Goal: Task Accomplishment & Management: Manage account settings

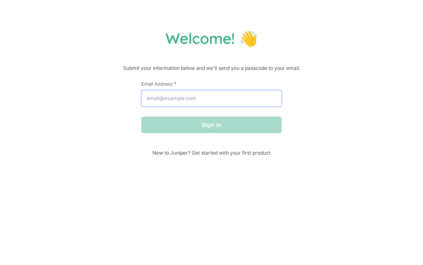
click at [253, 109] on form "First Name * Last Name * Email Address * Sign in" at bounding box center [211, 107] width 140 height 52
click at [227, 104] on input "Email Address *" at bounding box center [211, 98] width 140 height 17
type input "[EMAIL_ADDRESS][DOMAIN_NAME]"
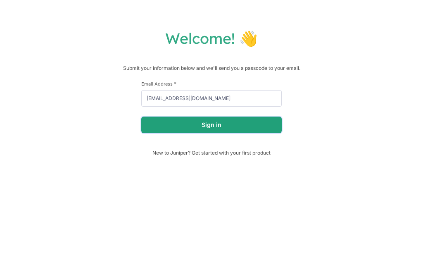
click at [233, 127] on button "Sign in" at bounding box center [211, 124] width 140 height 17
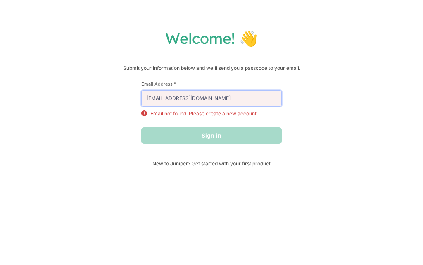
click at [228, 104] on input "[EMAIL_ADDRESS][DOMAIN_NAME]" at bounding box center [211, 98] width 140 height 17
click at [217, 134] on div "Sign in" at bounding box center [211, 135] width 140 height 17
click at [224, 158] on div "First Name * Last Name * Email Address * [EMAIL_ADDRESS][DOMAIN_NAME] Email not…" at bounding box center [211, 121] width 140 height 80
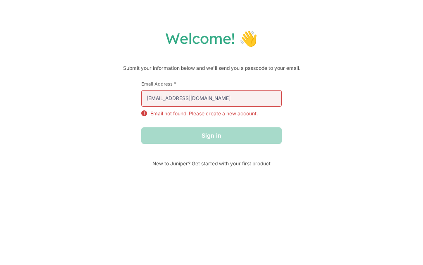
click at [227, 166] on span "New to Juniper? Get started with your first product" at bounding box center [211, 163] width 140 height 6
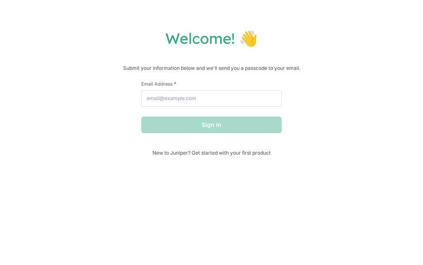
click at [268, 120] on div "Sign in" at bounding box center [211, 124] width 140 height 17
click at [233, 103] on input "Email Address *" at bounding box center [211, 98] width 140 height 17
drag, startPoint x: 183, startPoint y: 90, endPoint x: 183, endPoint y: 97, distance: 7.4
click at [183, 93] on div "Email Address *" at bounding box center [211, 94] width 140 height 26
click at [183, 102] on input "Email Address *" at bounding box center [211, 98] width 140 height 17
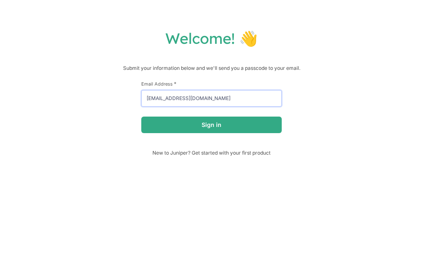
type input "hamsterrealofficail@gmail.com"
click at [141, 116] on button "Sign in" at bounding box center [211, 124] width 140 height 17
